Goal: Information Seeking & Learning: Compare options

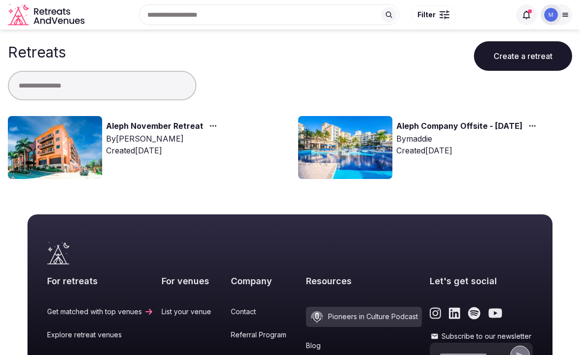
click at [120, 125] on link "Aleph November Retreat" at bounding box center [154, 126] width 97 height 13
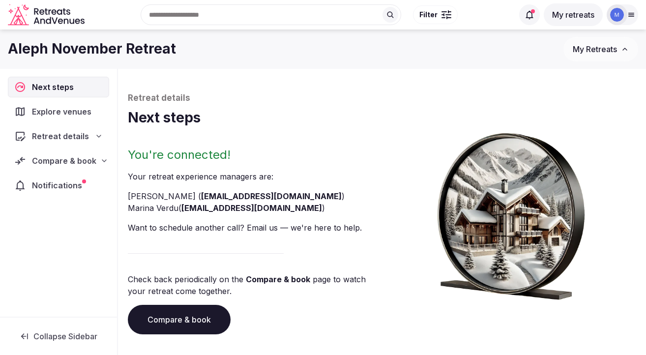
click at [66, 165] on span "Compare & book" at bounding box center [64, 161] width 64 height 12
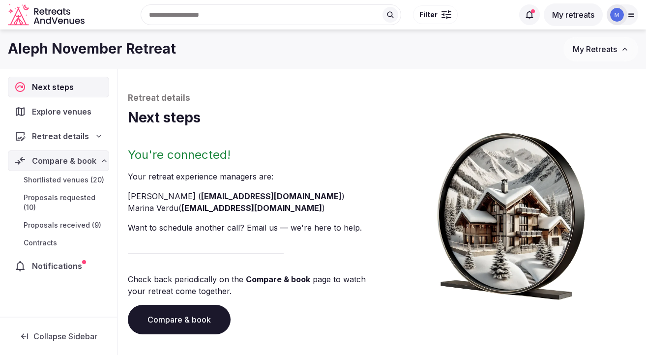
click at [53, 199] on span "Proposals requested (10)" at bounding box center [65, 203] width 82 height 20
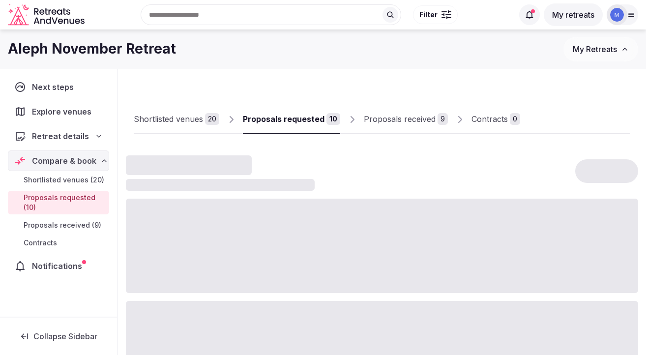
click at [57, 228] on span "Proposals received (9)" at bounding box center [63, 225] width 78 height 10
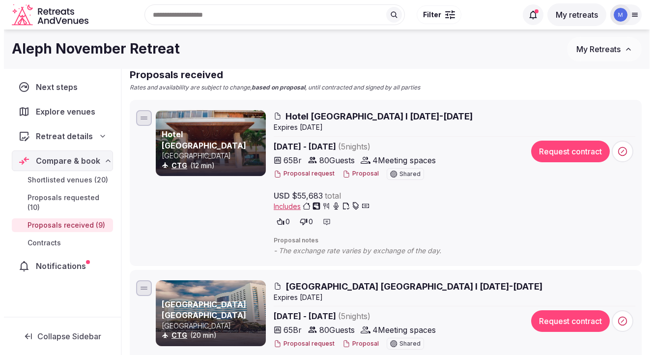
scroll to position [81, 0]
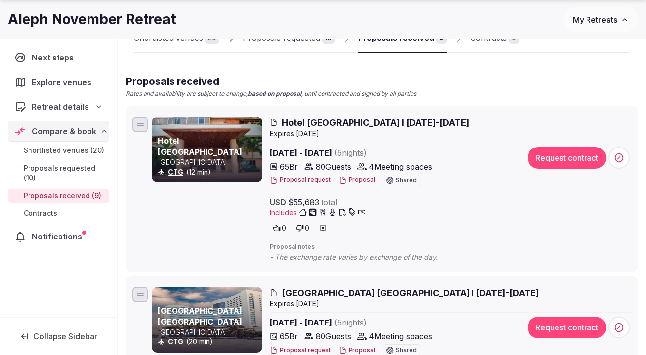
click at [350, 122] on span "Hotel [GEOGRAPHIC_DATA] I [DATE]-[DATE]" at bounding box center [375, 122] width 187 height 12
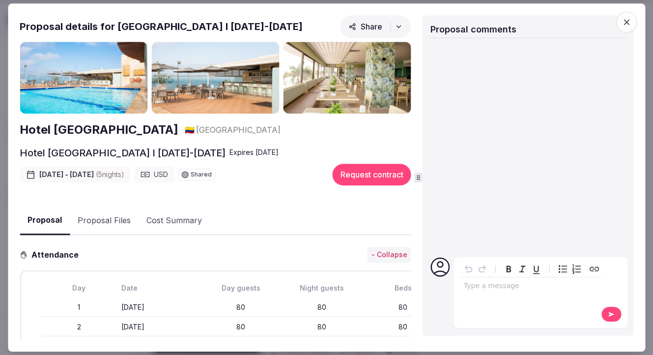
click at [240, 92] on img at bounding box center [215, 78] width 128 height 72
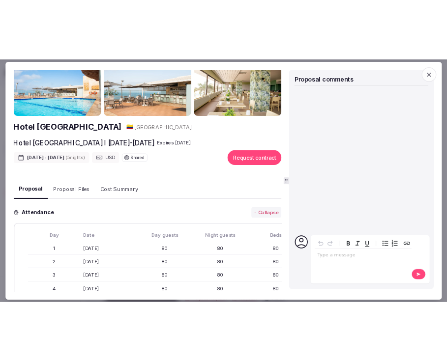
scroll to position [34, 0]
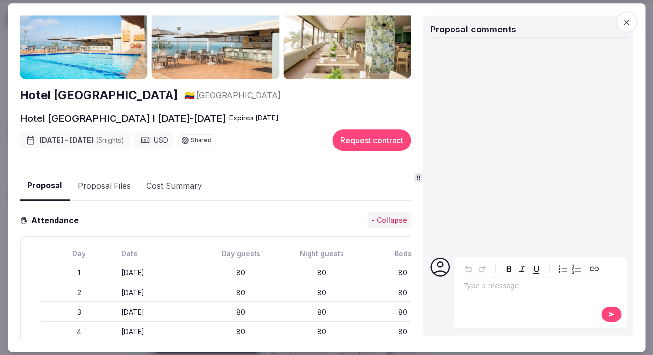
click at [115, 93] on h2 "Hotel [GEOGRAPHIC_DATA]" at bounding box center [99, 95] width 159 height 17
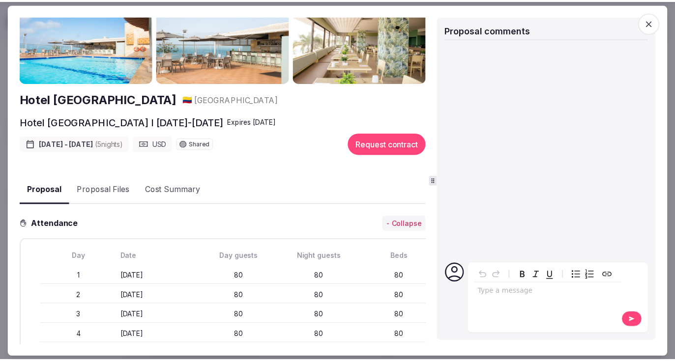
scroll to position [0, 0]
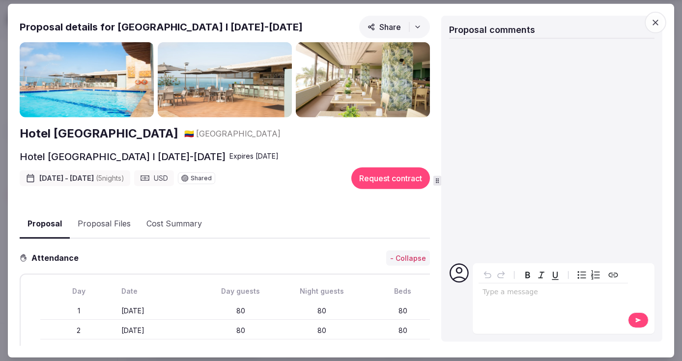
click at [580, 16] on span "button" at bounding box center [656, 22] width 22 height 22
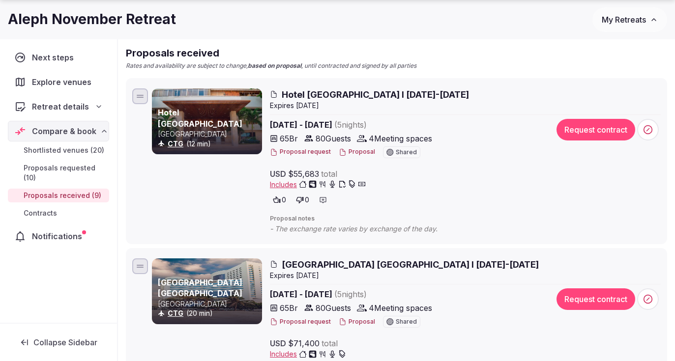
scroll to position [111, 0]
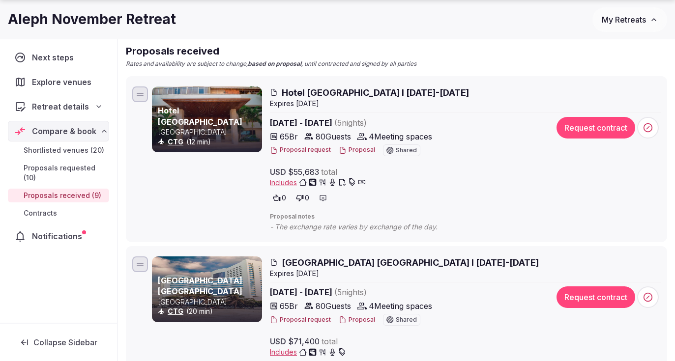
click at [327, 198] on div at bounding box center [323, 198] width 14 height 14
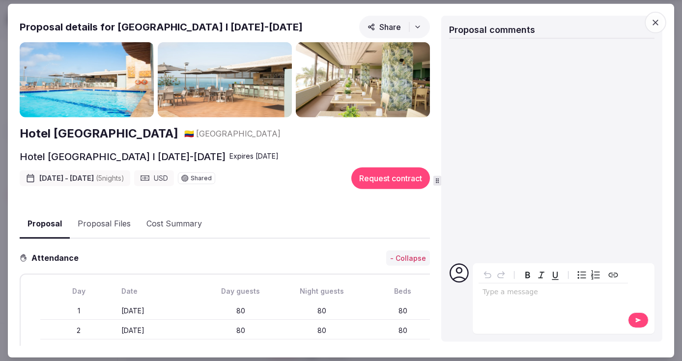
click at [580, 20] on span "button" at bounding box center [656, 22] width 22 height 22
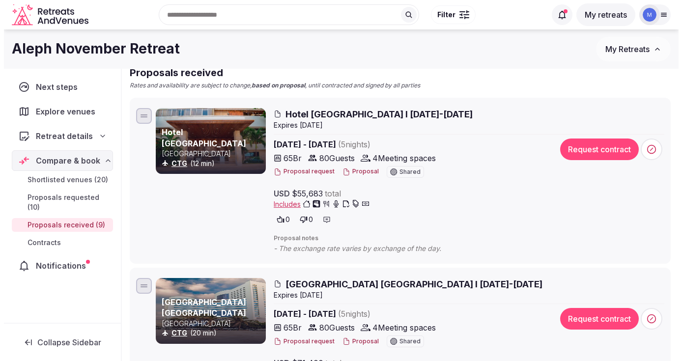
scroll to position [89, 0]
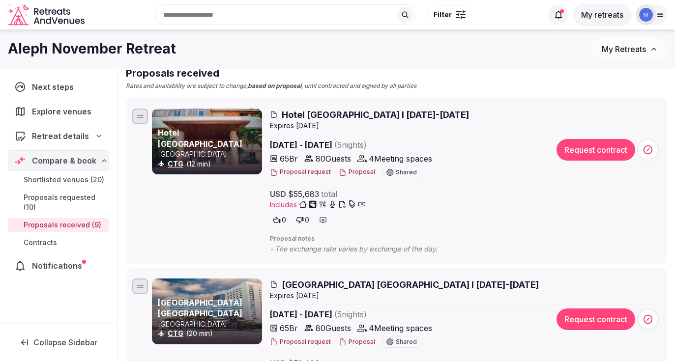
click at [224, 126] on div at bounding box center [207, 142] width 110 height 66
click at [244, 122] on div at bounding box center [207, 142] width 110 height 66
click at [303, 115] on span "Hotel [GEOGRAPHIC_DATA] I [DATE]-[DATE]" at bounding box center [375, 115] width 187 height 12
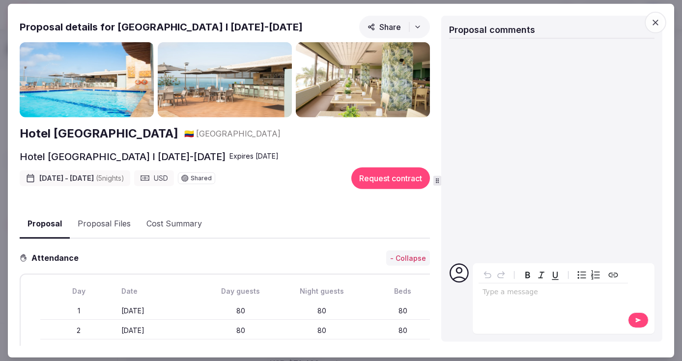
click at [102, 88] on img at bounding box center [87, 80] width 134 height 76
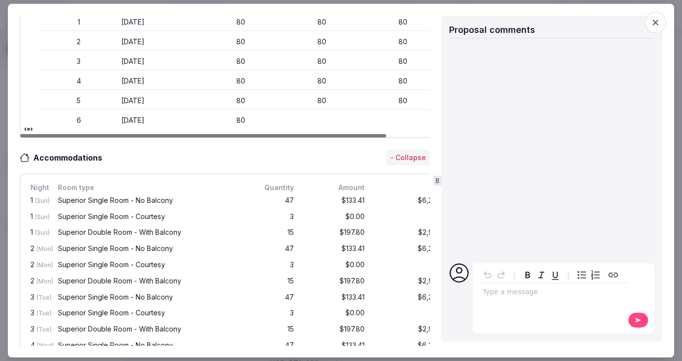
scroll to position [296, 0]
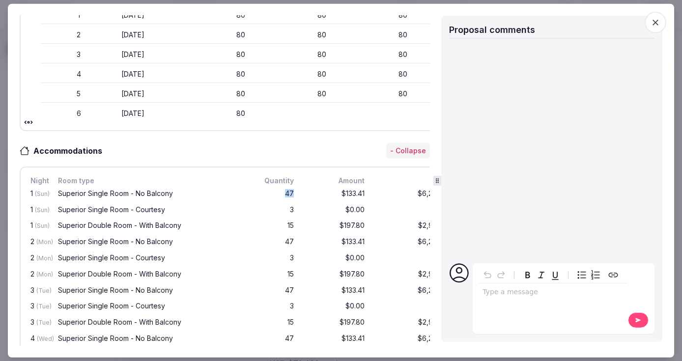
drag, startPoint x: 281, startPoint y: 193, endPoint x: 298, endPoint y: 193, distance: 16.7
click at [298, 193] on div "1 (Sun) Superior Single Room - No Balcony 47 $133.41 $6,270.27" at bounding box center [240, 194] width 425 height 16
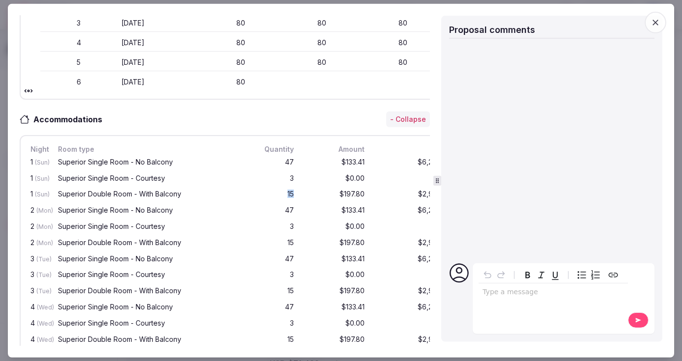
drag, startPoint x: 298, startPoint y: 193, endPoint x: 280, endPoint y: 193, distance: 18.2
click at [281, 193] on div "1 (Sun) Superior Double Room - With Balcony 15 $197.80 $2,967.00" at bounding box center [240, 195] width 425 height 16
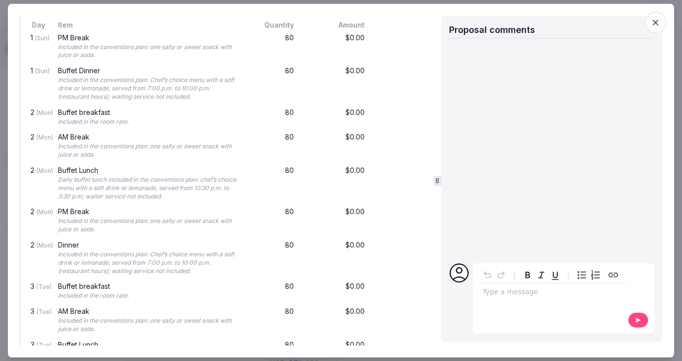
scroll to position [1203, 0]
drag, startPoint x: 152, startPoint y: 250, endPoint x: 198, endPoint y: 257, distance: 45.9
click at [198, 257] on div "Included in the conventions plan: Chef’s choice menu with a soft drink or lemon…" at bounding box center [148, 262] width 181 height 25
click at [156, 262] on div "Included in the conventions plan: Chef’s choice menu with a soft drink or lemon…" at bounding box center [148, 262] width 181 height 25
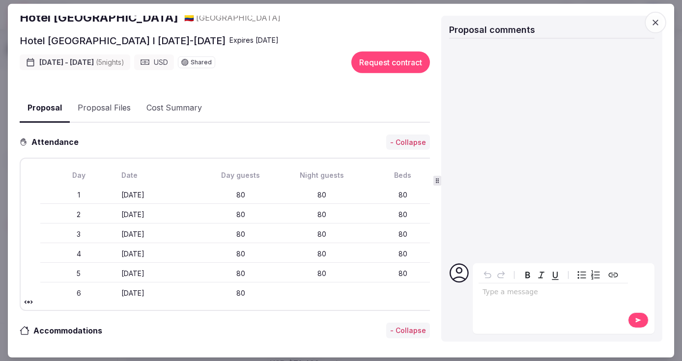
scroll to position [0, 0]
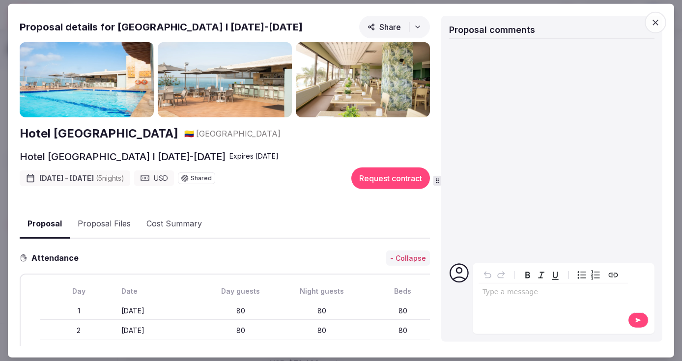
click at [89, 218] on button "Proposal Files" at bounding box center [104, 224] width 69 height 28
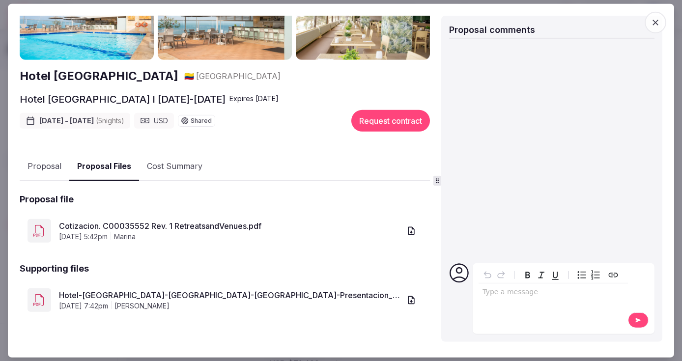
scroll to position [64, 0]
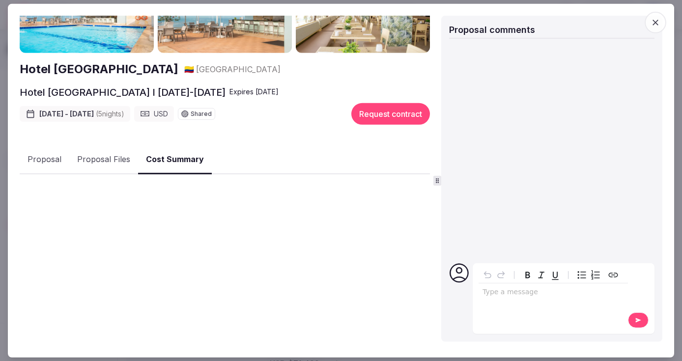
click at [182, 161] on button "Cost Summary" at bounding box center [175, 159] width 74 height 29
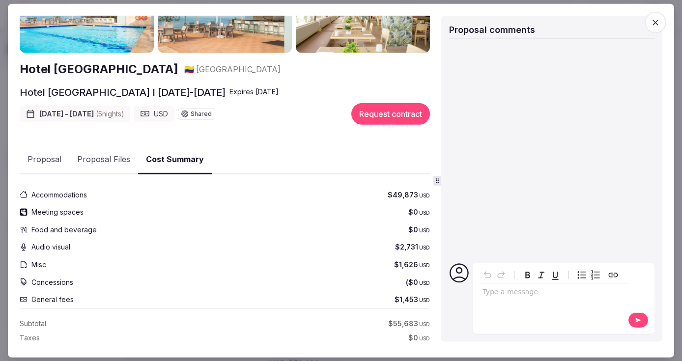
click at [50, 155] on button "Proposal" at bounding box center [45, 159] width 50 height 28
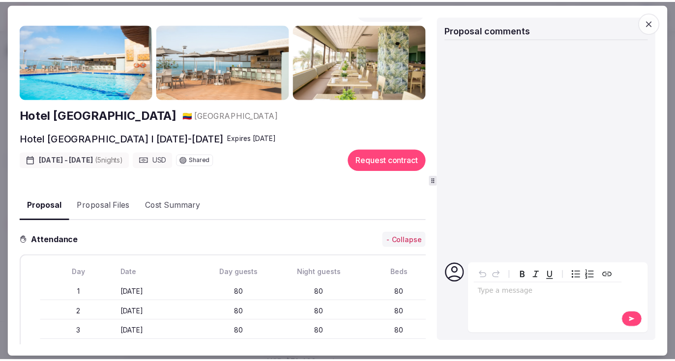
scroll to position [0, 0]
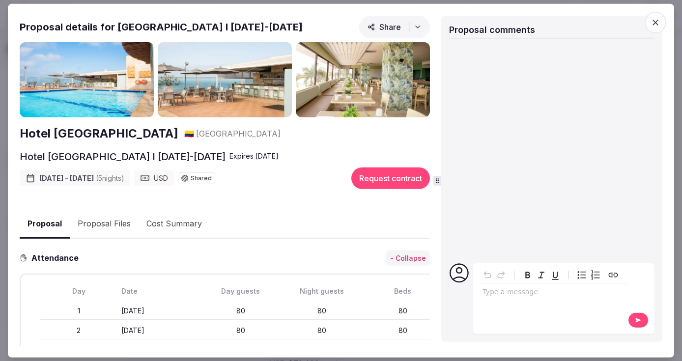
click at [580, 24] on icon "button" at bounding box center [656, 23] width 6 height 6
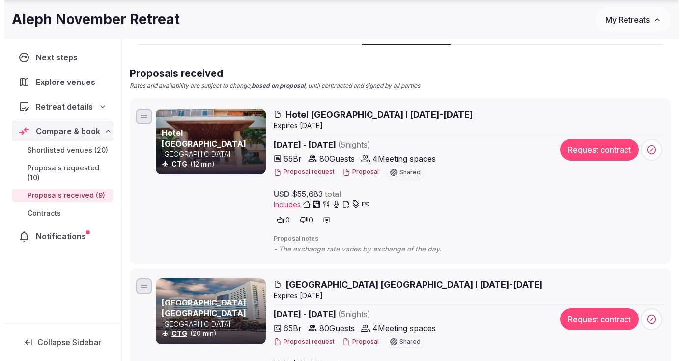
scroll to position [93, 0]
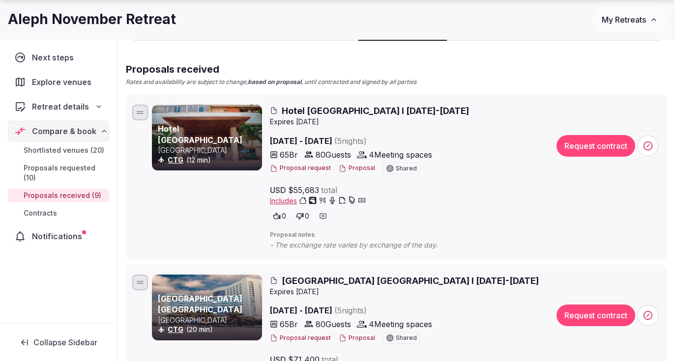
click at [351, 167] on button "Proposal" at bounding box center [357, 168] width 36 height 8
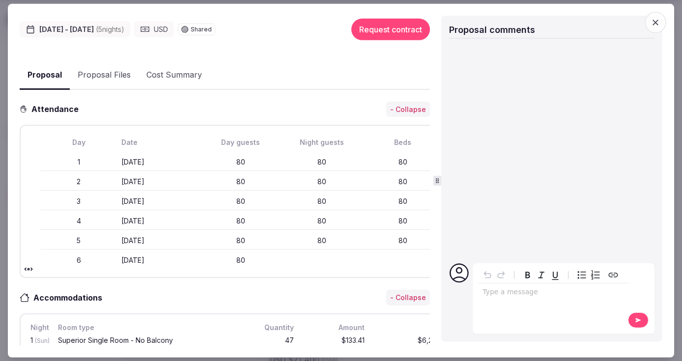
scroll to position [0, 0]
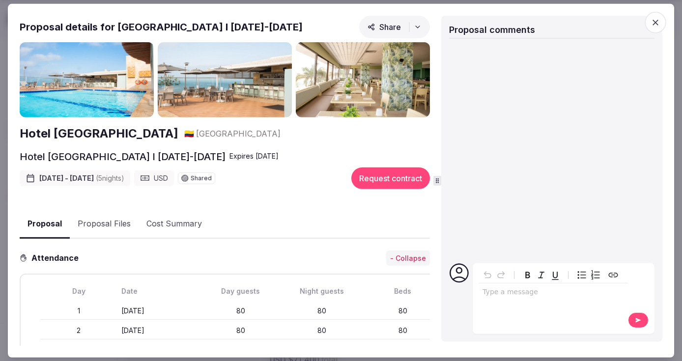
click at [580, 22] on icon "button" at bounding box center [656, 22] width 10 height 10
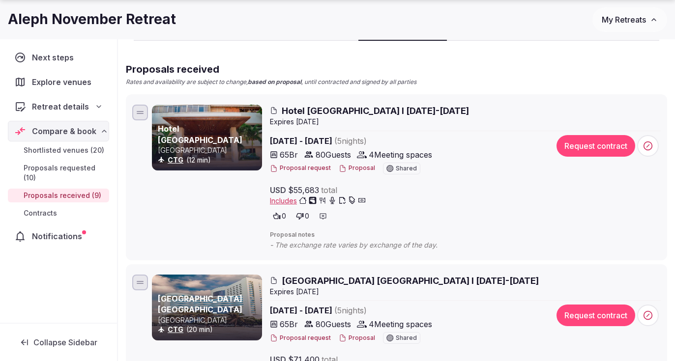
click at [316, 111] on span "Hotel [GEOGRAPHIC_DATA] I [DATE]-[DATE]" at bounding box center [375, 111] width 187 height 12
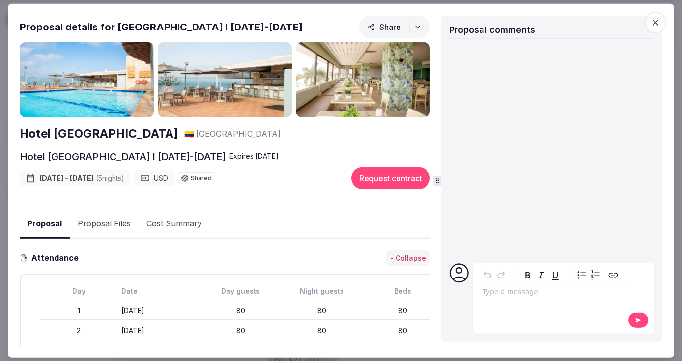
click at [104, 138] on h2 "Hotel [GEOGRAPHIC_DATA]" at bounding box center [99, 133] width 159 height 17
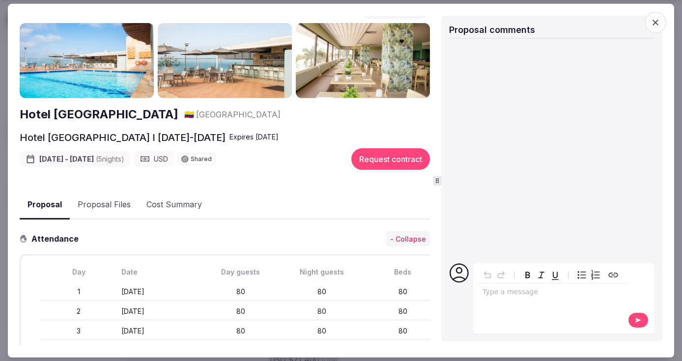
scroll to position [24, 0]
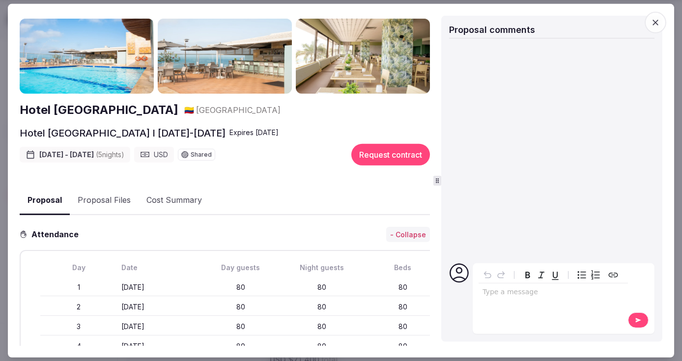
click at [95, 202] on button "Proposal Files" at bounding box center [104, 200] width 69 height 28
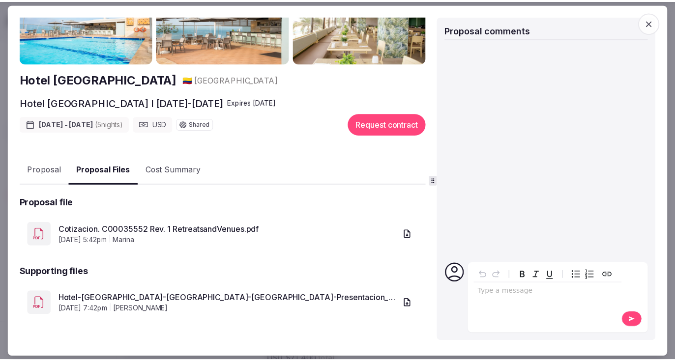
scroll to position [64, 0]
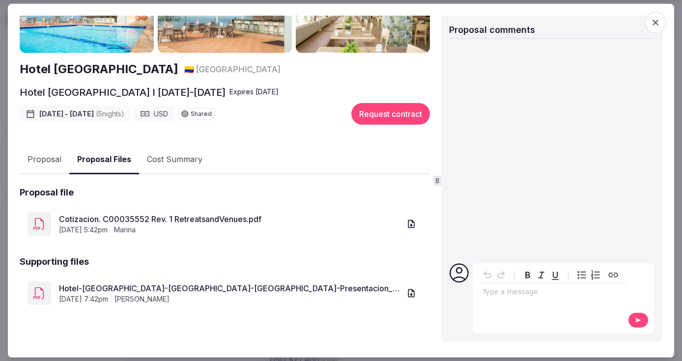
click at [134, 288] on link "Hotel-Capilla-del-Mar-Cartagena-Colombia-Presentacion_Hotel-Capilla-del-Mar-202…" at bounding box center [230, 289] width 342 height 12
click at [580, 21] on icon "button" at bounding box center [656, 23] width 6 height 6
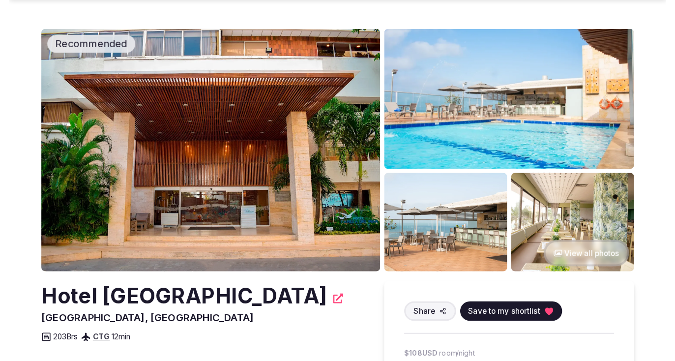
scroll to position [68, 0]
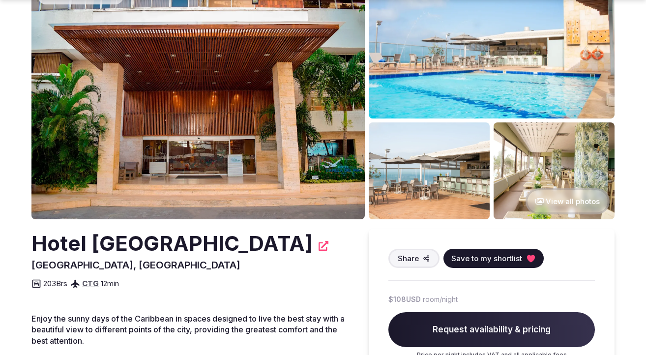
click at [407, 179] on img at bounding box center [429, 170] width 121 height 97
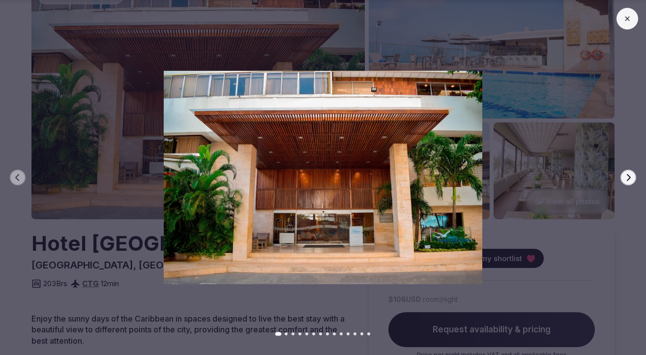
click at [100, 87] on img at bounding box center [323, 177] width 452 height 213
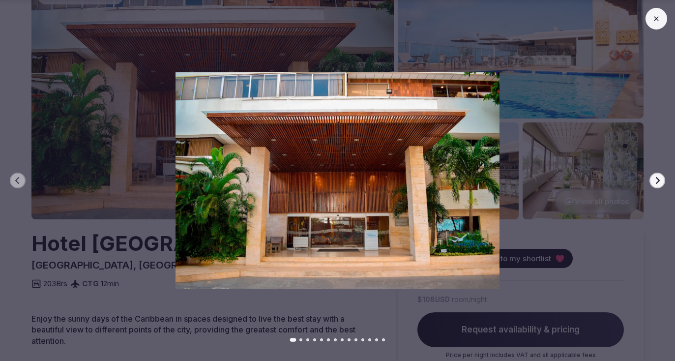
click at [645, 18] on icon at bounding box center [656, 19] width 8 height 8
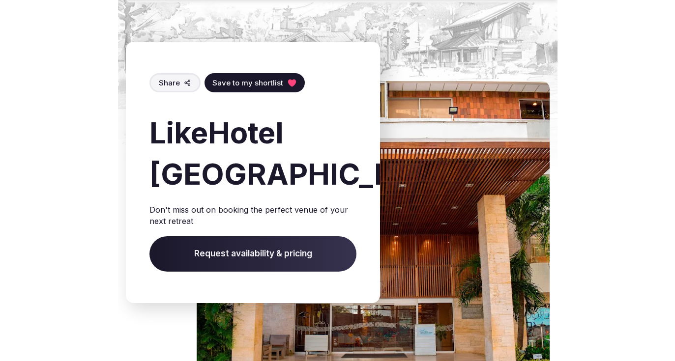
scroll to position [3308, 0]
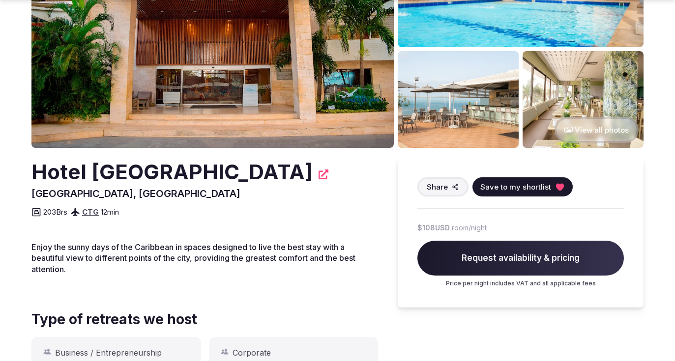
scroll to position [141, 0]
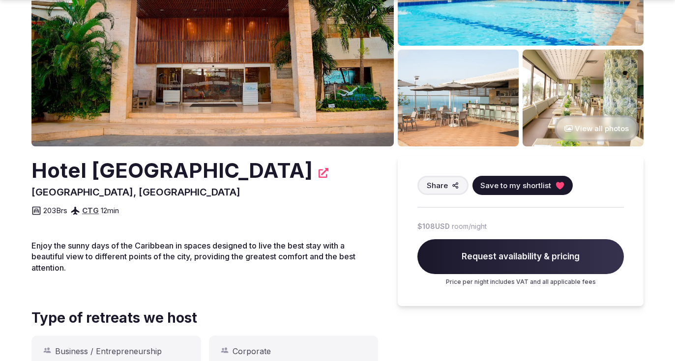
click at [208, 90] on img at bounding box center [212, 27] width 362 height 238
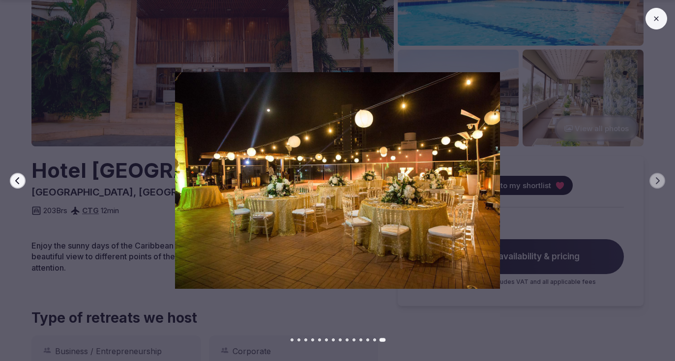
click at [129, 179] on img at bounding box center [337, 180] width 472 height 217
click at [662, 14] on button at bounding box center [656, 19] width 22 height 22
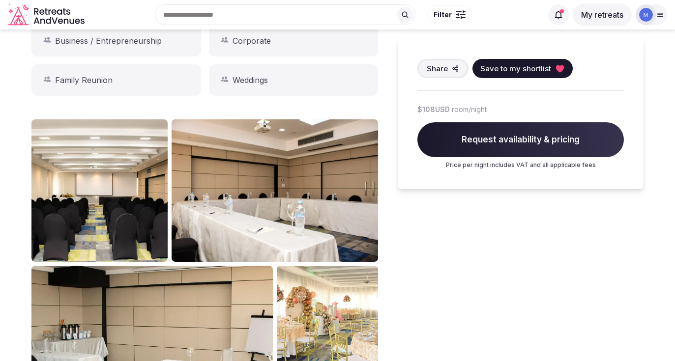
scroll to position [348, 0]
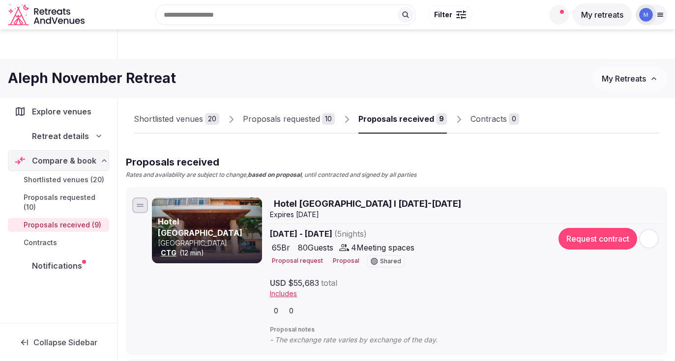
scroll to position [93, 0]
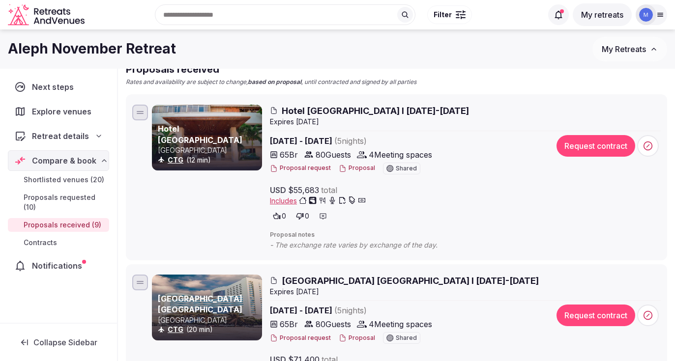
click at [309, 108] on span "Hotel [GEOGRAPHIC_DATA] I [DATE]-[DATE]" at bounding box center [375, 111] width 187 height 12
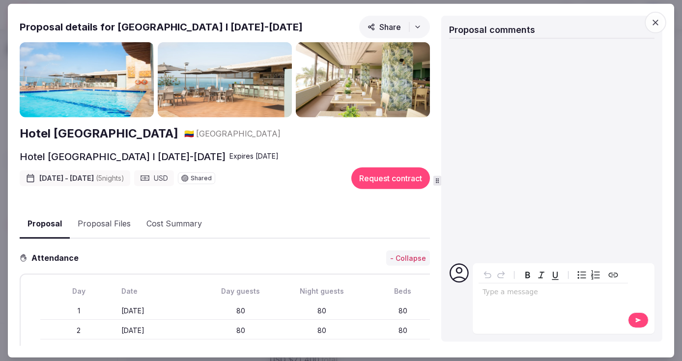
click at [501, 295] on p "editable markdown" at bounding box center [554, 292] width 142 height 10
click at [655, 24] on icon "button" at bounding box center [656, 22] width 10 height 10
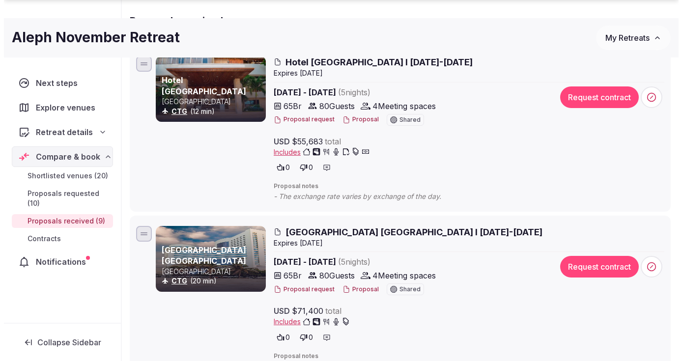
scroll to position [146, 0]
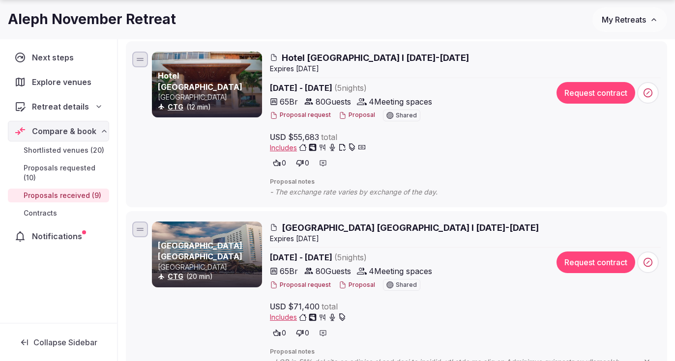
click at [367, 230] on span "[GEOGRAPHIC_DATA] [GEOGRAPHIC_DATA] I [DATE]-[DATE]" at bounding box center [410, 228] width 257 height 12
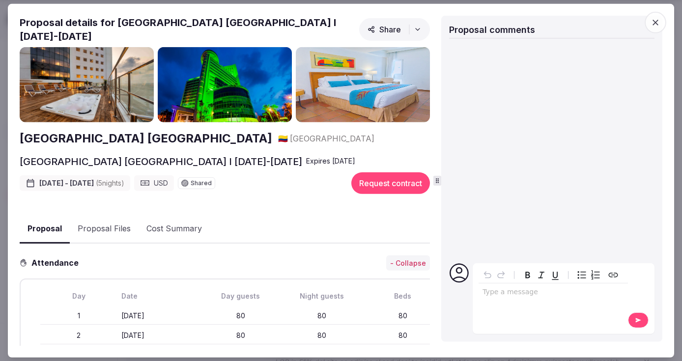
click at [357, 81] on img at bounding box center [363, 85] width 134 height 76
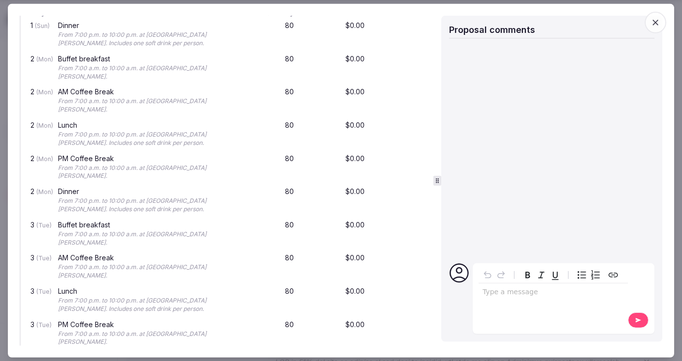
scroll to position [981, 0]
drag, startPoint x: 146, startPoint y: 253, endPoint x: 211, endPoint y: 254, distance: 64.4
click at [211, 296] on div "From 7:00 p.m. to 10:00 p.m. at [GEOGRAPHIC_DATA][PERSON_NAME]. Includes one so…" at bounding box center [148, 304] width 181 height 17
copy div "Los [PERSON_NAME] Restaurant"
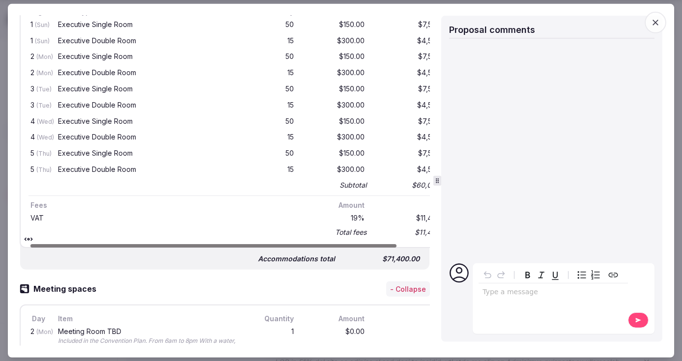
scroll to position [0, 39]
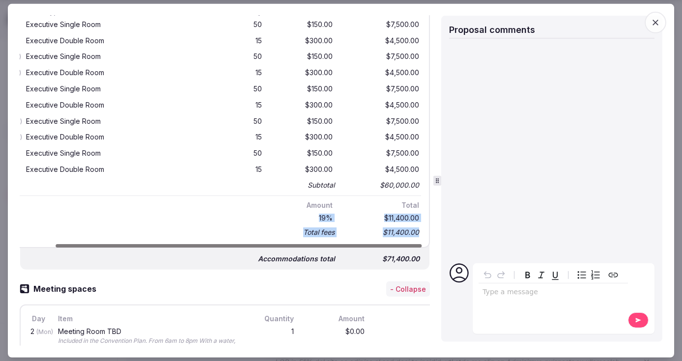
drag, startPoint x: 308, startPoint y: 207, endPoint x: 413, endPoint y: 233, distance: 107.9
click at [413, 232] on div "VAT 19 % $11,400.00 Total fees $11,400.00" at bounding box center [209, 225] width 425 height 28
drag, startPoint x: 372, startPoint y: 256, endPoint x: 418, endPoint y: 258, distance: 46.3
click at [418, 258] on div "Accommodations total $71,400.00" at bounding box center [224, 254] width 409 height 29
drag, startPoint x: 376, startPoint y: 179, endPoint x: 419, endPoint y: 184, distance: 42.5
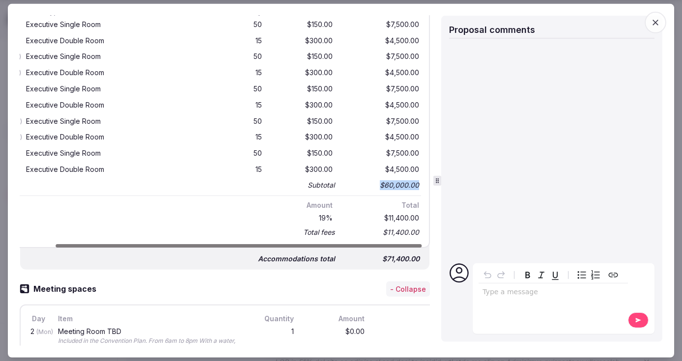
click at [419, 184] on div "Night Room type Quantity Amount Total 1 (Sun) Executive Single Room 50 $150.00 …" at bounding box center [209, 123] width 442 height 251
drag, startPoint x: 373, startPoint y: 227, endPoint x: 423, endPoint y: 229, distance: 50.2
click at [423, 229] on div "Proposal details for [GEOGRAPHIC_DATA] [GEOGRAPHIC_DATA] I [DATE]-[DATE] [GEOGR…" at bounding box center [226, 180] width 413 height 330
click at [115, 213] on div "VAT" at bounding box center [130, 218] width 267 height 11
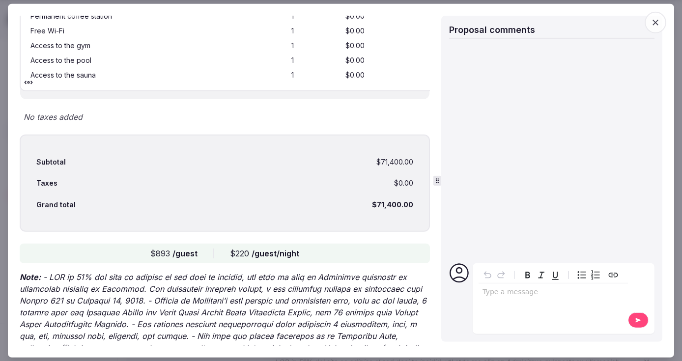
scroll to position [1979, 0]
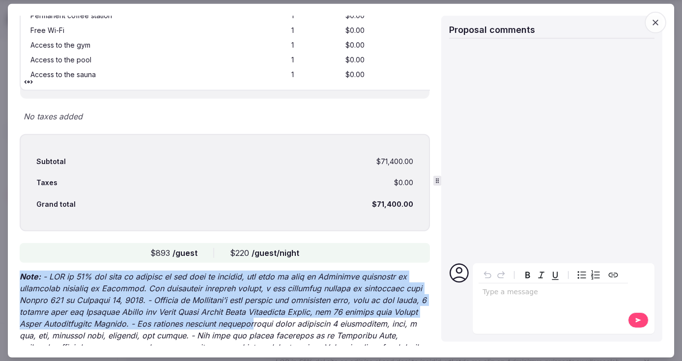
drag, startPoint x: 89, startPoint y: 157, endPoint x: 288, endPoint y: 218, distance: 207.7
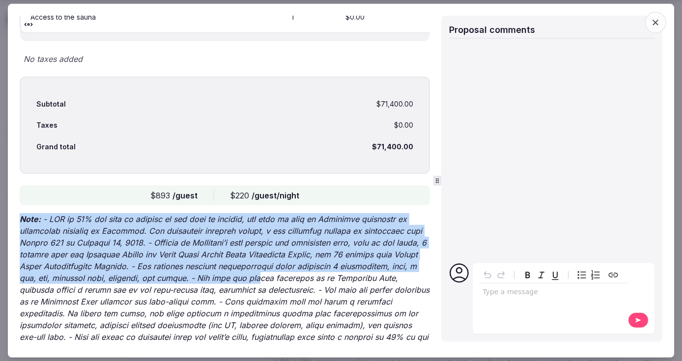
scroll to position [2077, 0]
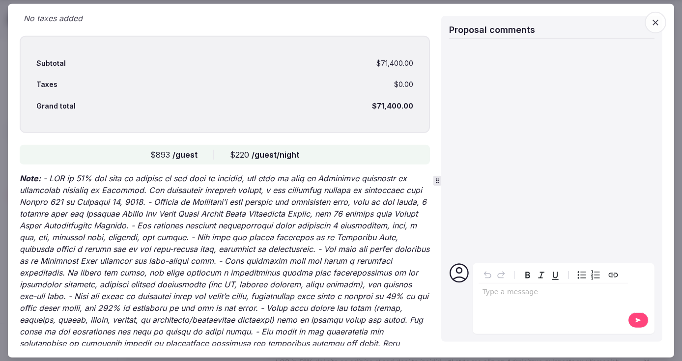
click at [504, 302] on div "editable markdown" at bounding box center [553, 294] width 149 height 20
click at [639, 317] on icon at bounding box center [638, 320] width 8 height 7
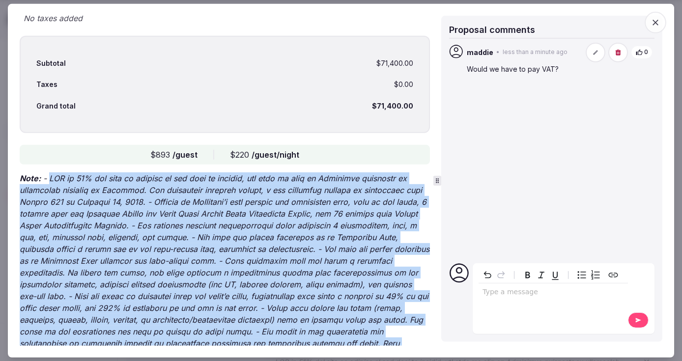
drag, startPoint x: 55, startPoint y: 65, endPoint x: 364, endPoint y: 245, distance: 357.2
click at [364, 245] on p "Note:" at bounding box center [225, 301] width 410 height 259
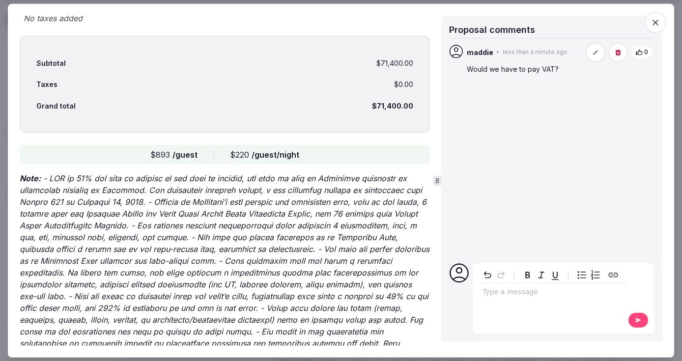
drag, startPoint x: 338, startPoint y: 292, endPoint x: 382, endPoint y: 311, distance: 47.8
click at [382, 311] on p "Note:" at bounding box center [225, 301] width 410 height 259
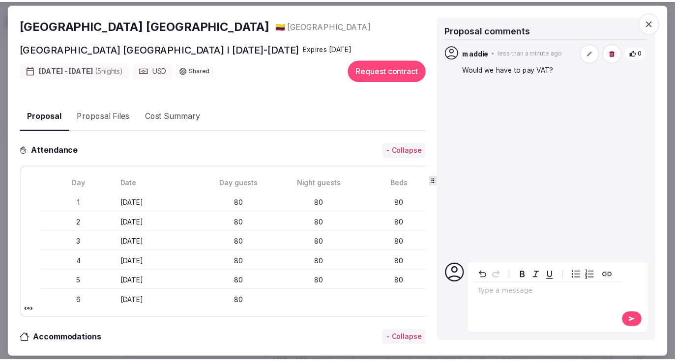
scroll to position [0, 0]
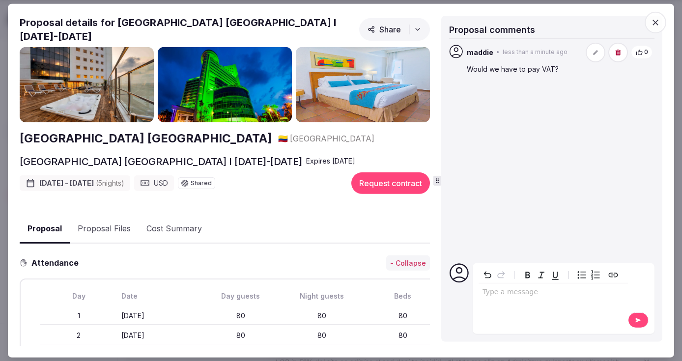
click at [656, 22] on icon "button" at bounding box center [656, 22] width 10 height 10
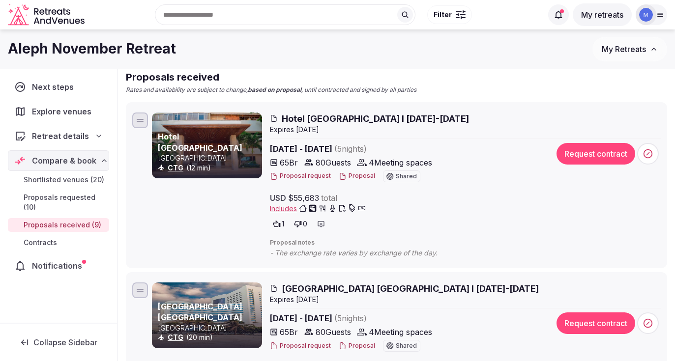
scroll to position [59, 0]
